Goal: Information Seeking & Learning: Learn about a topic

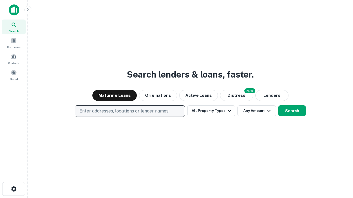
click at [130, 111] on p "Enter addresses, locations or lender names" at bounding box center [123, 111] width 89 height 7
type input "**********"
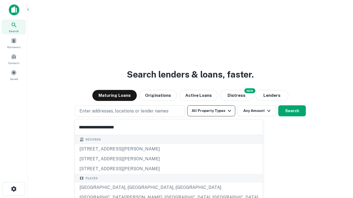
click at [132, 188] on div "[GEOGRAPHIC_DATA], [GEOGRAPHIC_DATA], [GEOGRAPHIC_DATA]" at bounding box center [169, 188] width 188 height 10
click at [211, 111] on button "All Property Types" at bounding box center [211, 111] width 48 height 11
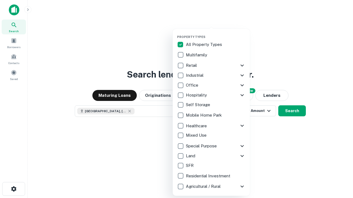
click at [216, 33] on button "button" at bounding box center [215, 33] width 77 height 0
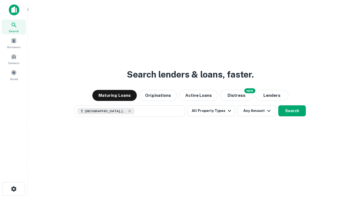
scroll to position [9, 0]
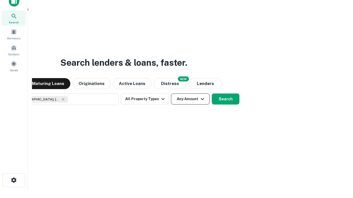
click at [171, 94] on button "Any Amount" at bounding box center [190, 99] width 39 height 11
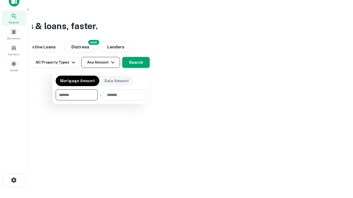
type input "*******"
click at [101, 101] on button "button" at bounding box center [101, 101] width 90 height 0
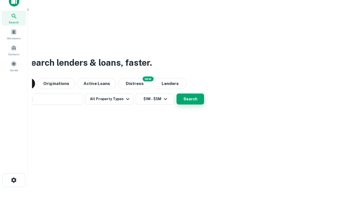
click at [176, 94] on button "Search" at bounding box center [190, 99] width 28 height 11
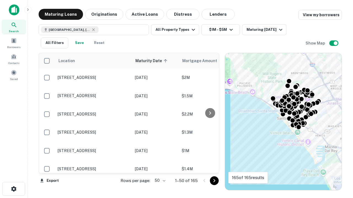
click at [159, 181] on body "Search Borrowers Contacts Saved Maturing Loans Originations Active Loans Distre…" at bounding box center [176, 99] width 353 height 198
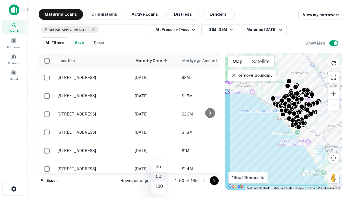
click at [159, 167] on li "25" at bounding box center [159, 167] width 16 height 10
